Goal: Find specific page/section: Find specific page/section

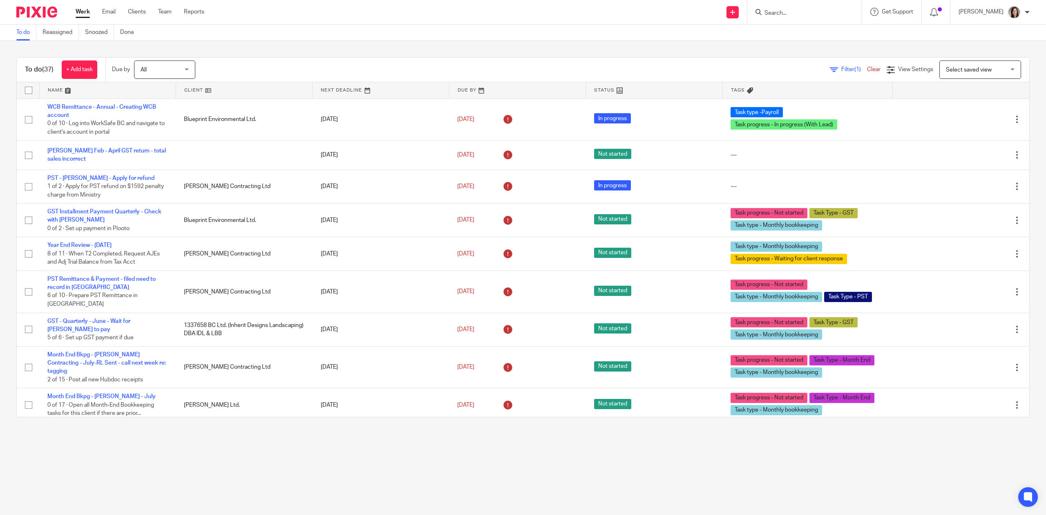
click at [831, 13] on input "Search" at bounding box center [800, 13] width 74 height 7
type input "bowen"
click at [833, 38] on link at bounding box center [850, 38] width 176 height 25
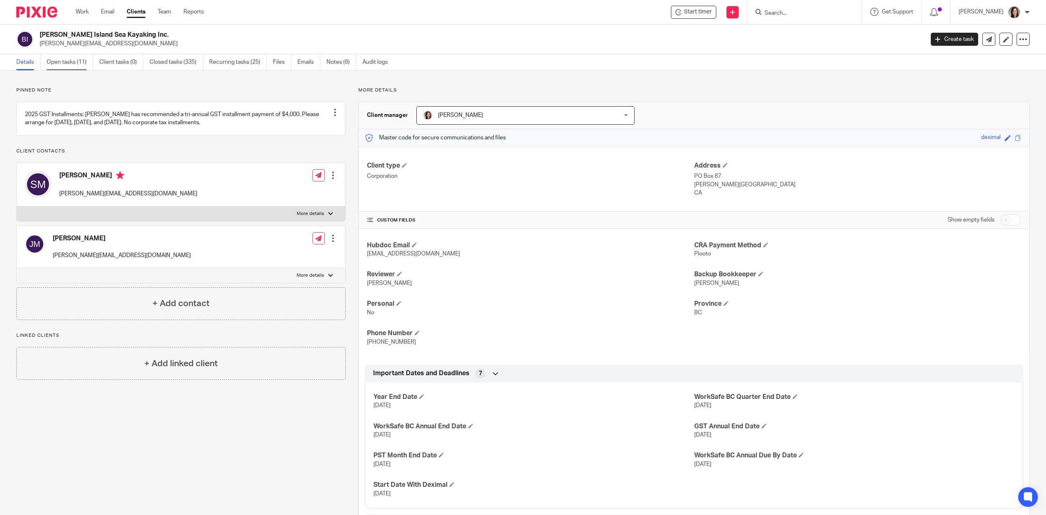
click at [71, 63] on link "Open tasks (11)" at bounding box center [70, 62] width 47 height 16
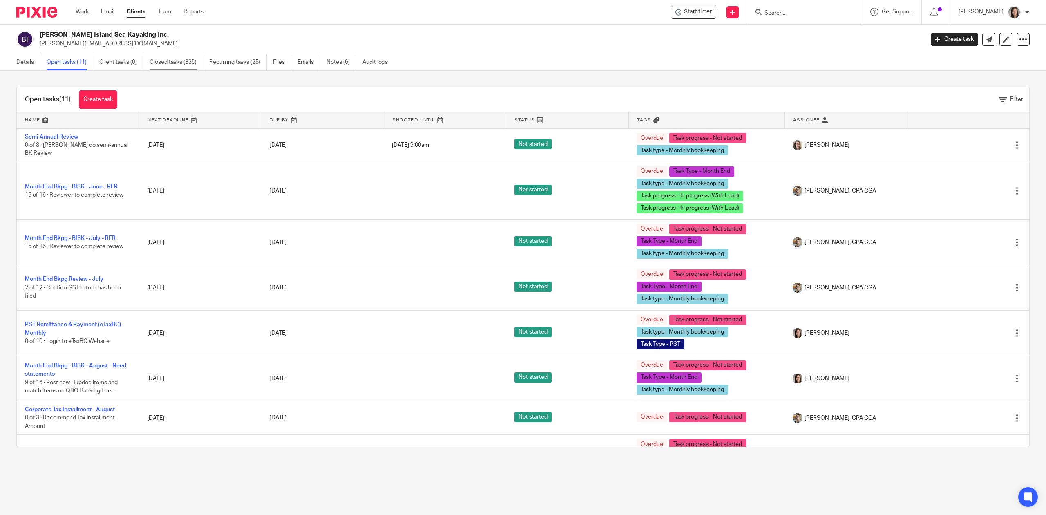
click at [193, 64] on link "Closed tasks (335)" at bounding box center [177, 62] width 54 height 16
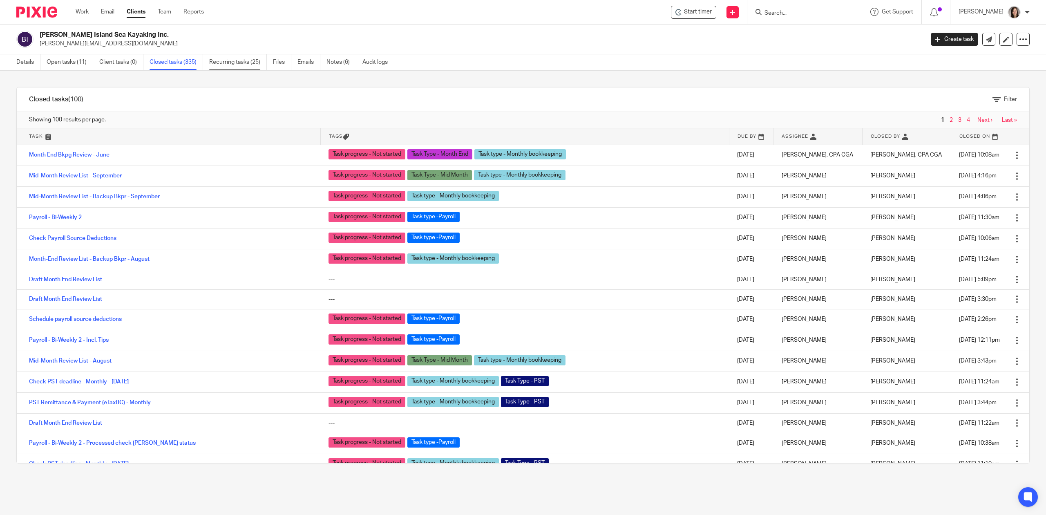
click at [235, 61] on link "Recurring tasks (25)" at bounding box center [238, 62] width 58 height 16
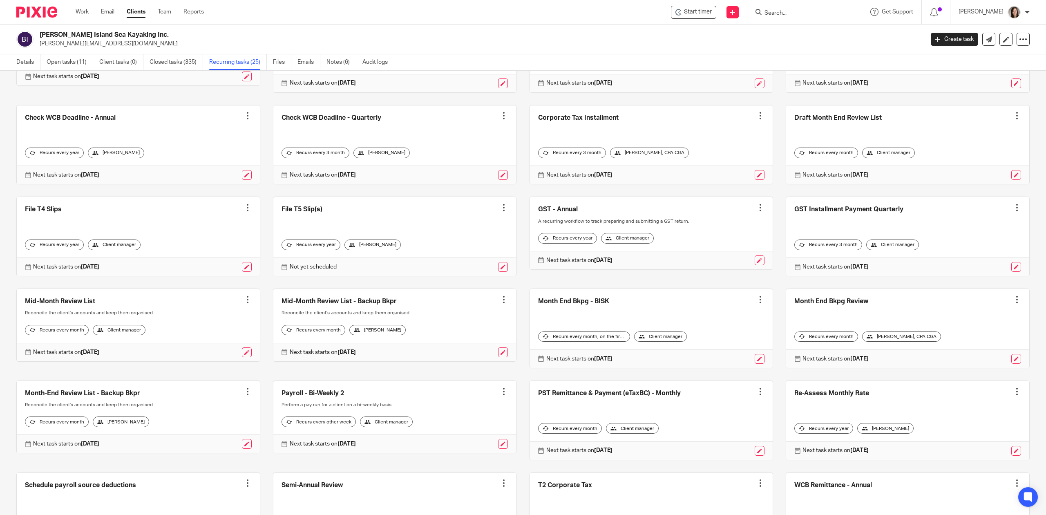
scroll to position [109, 0]
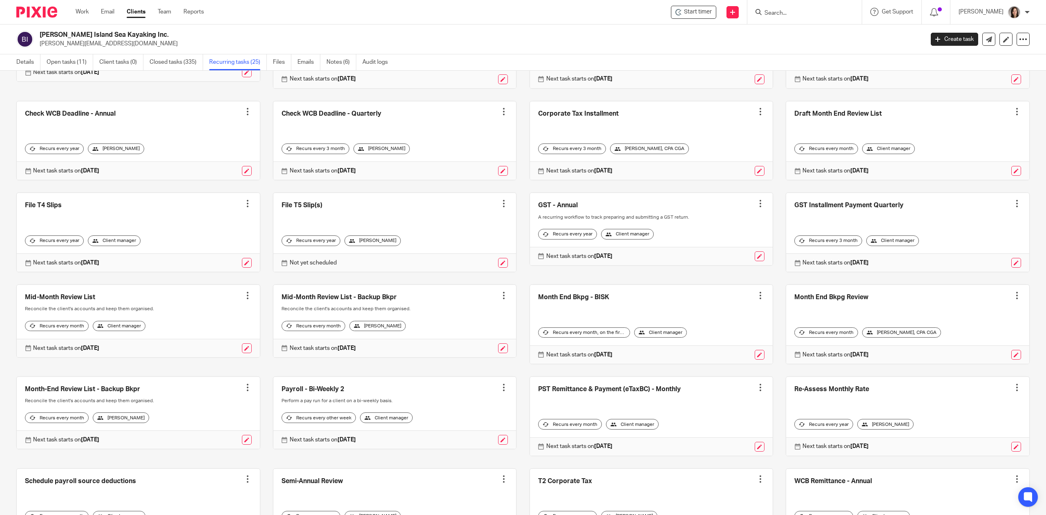
click at [822, 211] on link at bounding box center [907, 232] width 243 height 79
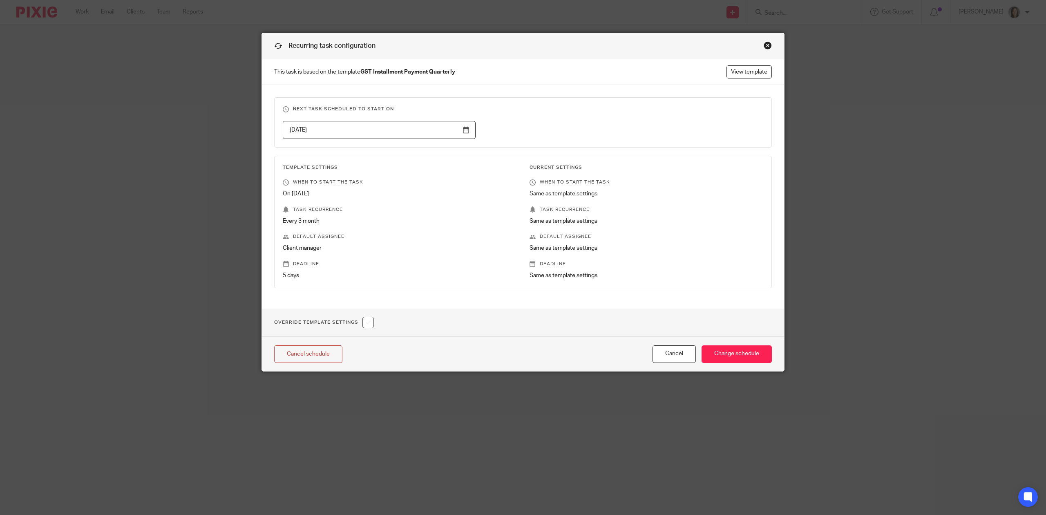
click at [763, 43] on div "Close this dialog window" at bounding box center [767, 45] width 8 height 8
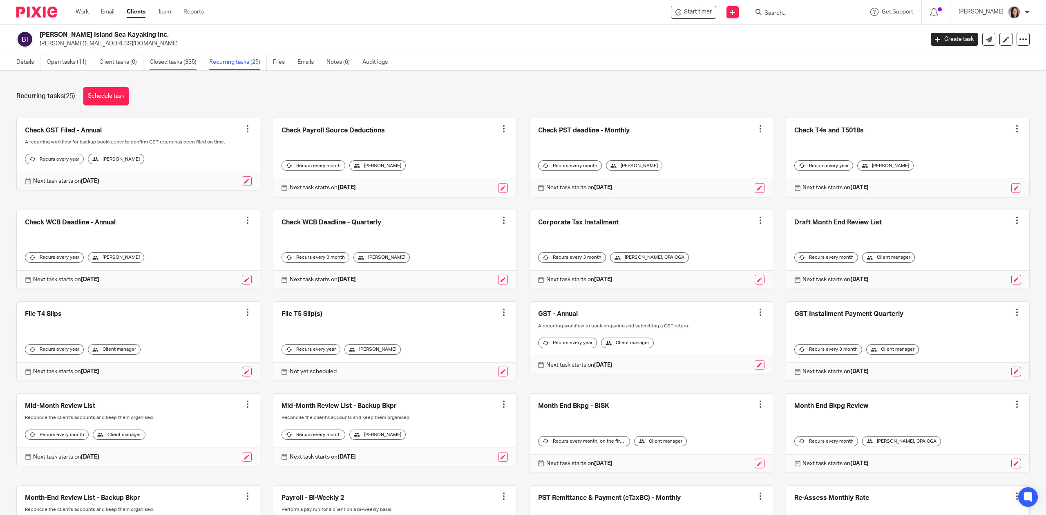
click at [181, 66] on link "Closed tasks (335)" at bounding box center [177, 62] width 54 height 16
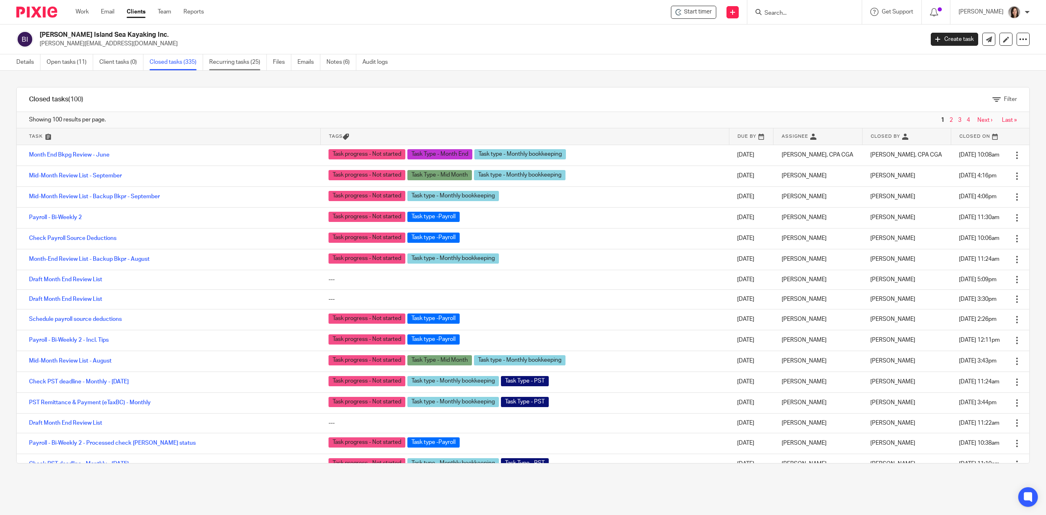
click at [228, 65] on link "Recurring tasks (25)" at bounding box center [238, 62] width 58 height 16
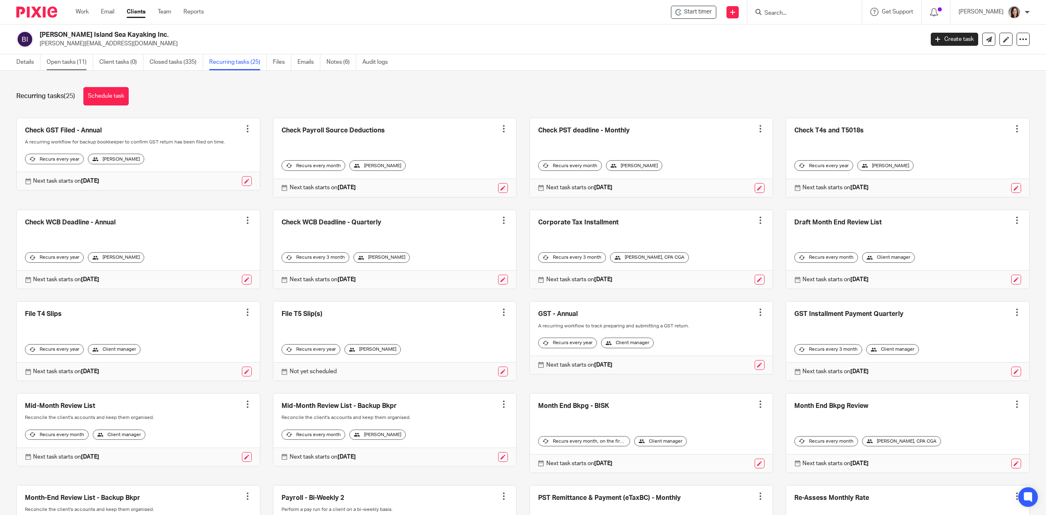
click at [72, 61] on link "Open tasks (11)" at bounding box center [70, 62] width 47 height 16
